Goal: Task Accomplishment & Management: Manage account settings

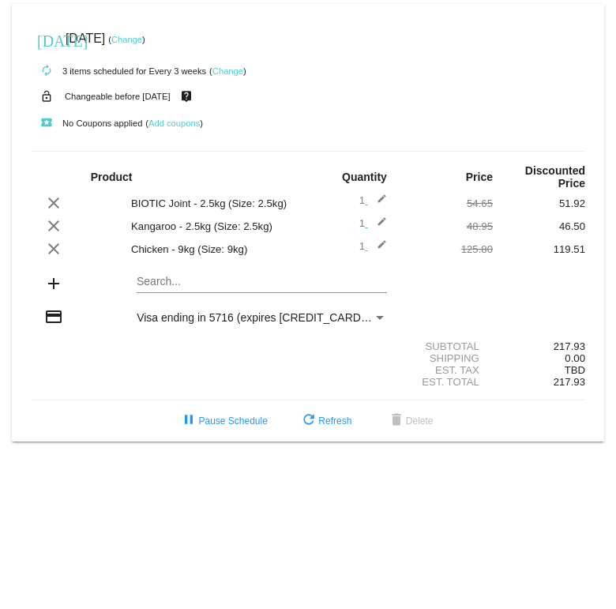
click at [63, 258] on mat-icon "clear" at bounding box center [53, 248] width 19 height 19
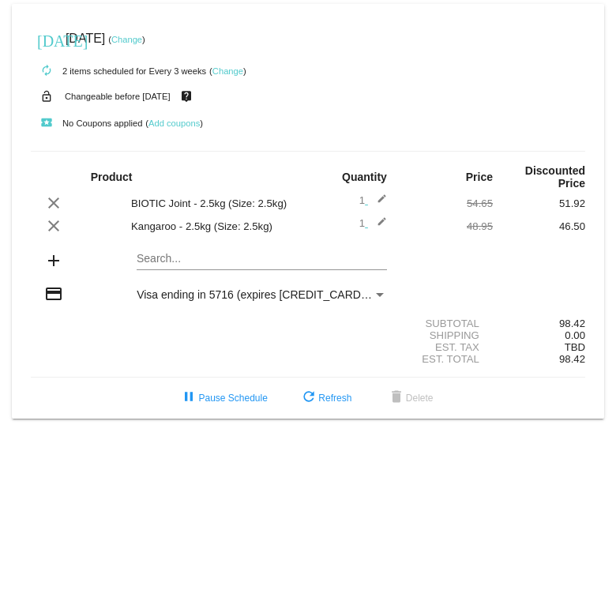
click at [163, 302] on mat-card "today Oct 17 2025 ( Change ) autorenew 2 items scheduled for Every 3 weeks ( Ch…" at bounding box center [308, 211] width 593 height 415
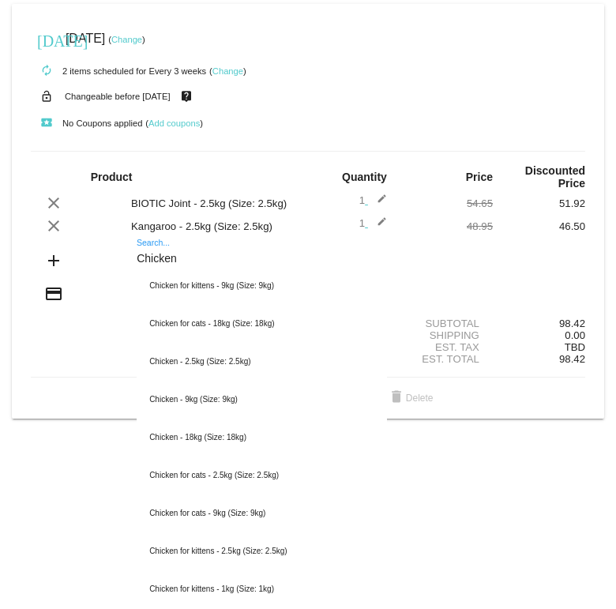
type input "Chicken"
click at [218, 381] on div "Chicken - 2.5kg (Size: 2.5kg)" at bounding box center [262, 362] width 251 height 38
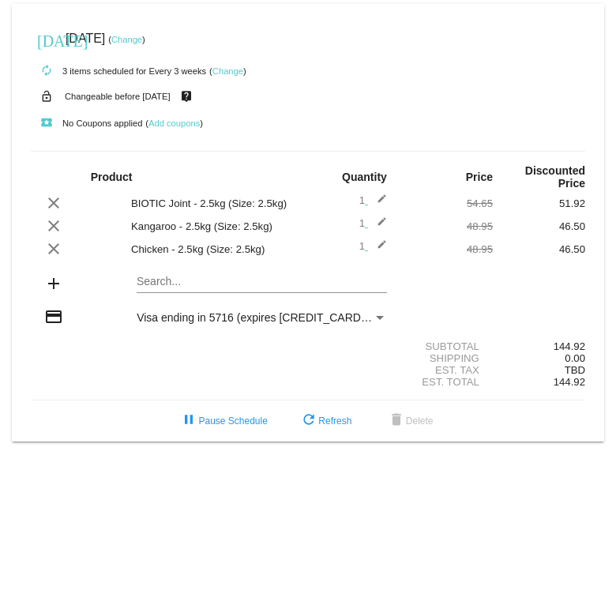
click at [142, 41] on link "Change" at bounding box center [126, 39] width 31 height 9
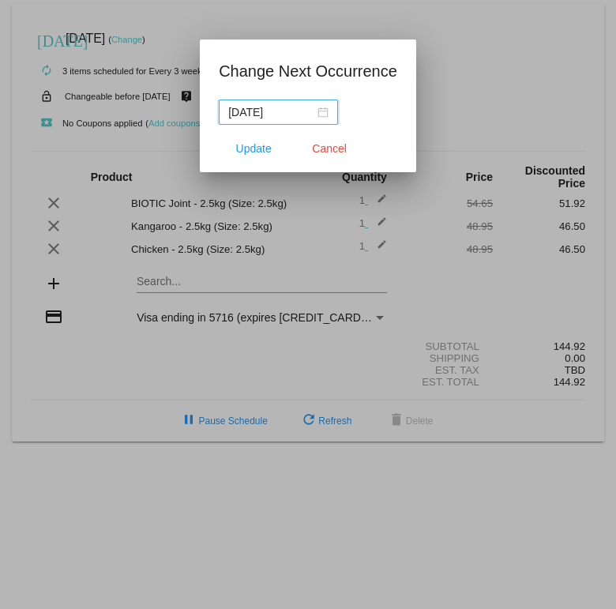
click at [293, 113] on input "2025-10-18" at bounding box center [271, 112] width 86 height 17
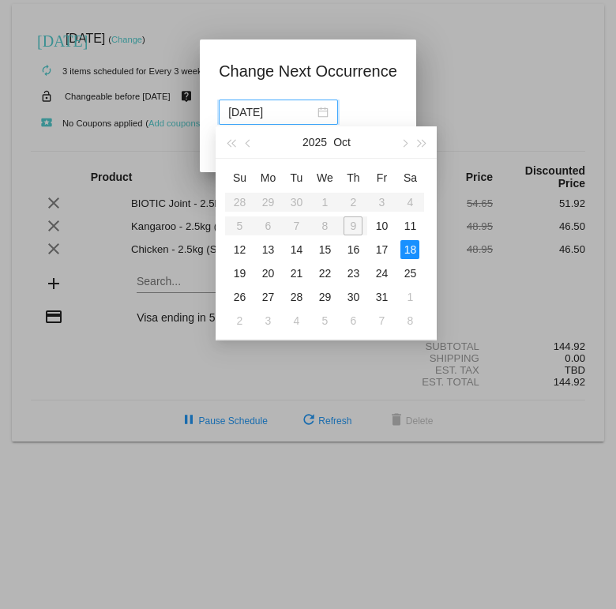
click at [391, 224] on div "10" at bounding box center [381, 226] width 19 height 19
type input "2025-10-10"
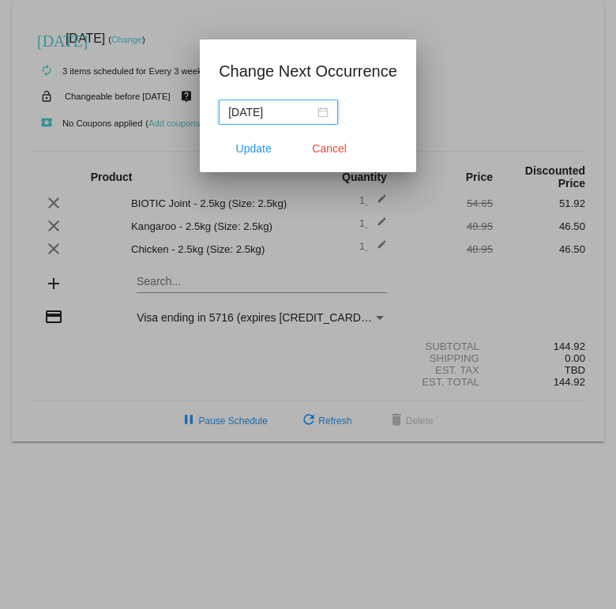
click at [258, 158] on button "Update" at bounding box center [254, 148] width 70 height 28
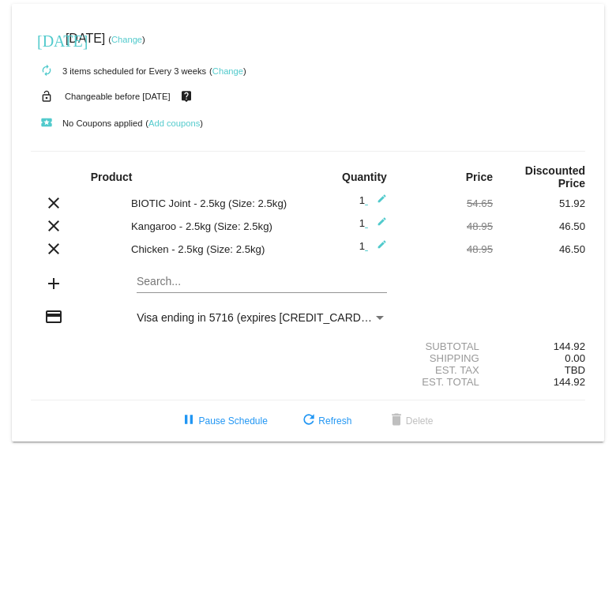
click at [170, 99] on small "Changeable before [DATE]" at bounding box center [118, 96] width 106 height 9
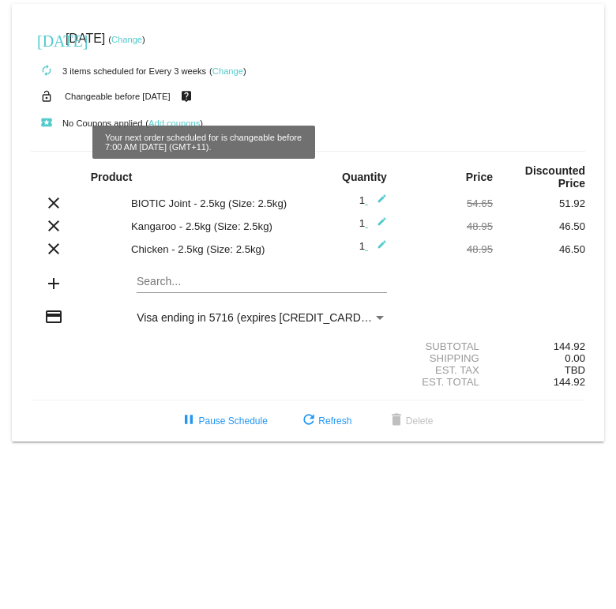
click at [196, 101] on mat-icon "live_help" at bounding box center [186, 96] width 19 height 21
click at [356, 70] on div "autorenew 3 items scheduled for Every 3 weeks ( Change )" at bounding box center [308, 71] width 555 height 32
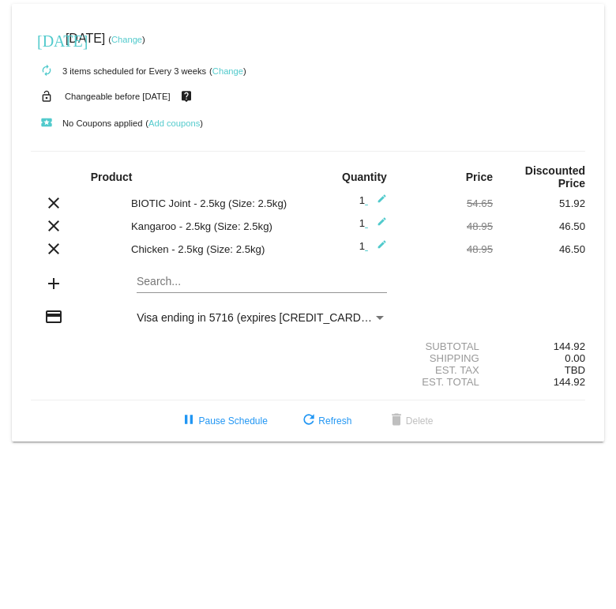
click at [333, 427] on span "refresh Refresh" at bounding box center [326, 421] width 52 height 11
click at [97, 94] on small "Changeable before [DATE]" at bounding box center [118, 96] width 106 height 9
click at [52, 100] on mat-icon "lock_open" at bounding box center [46, 96] width 19 height 21
